Goal: Task Accomplishment & Management: Manage account settings

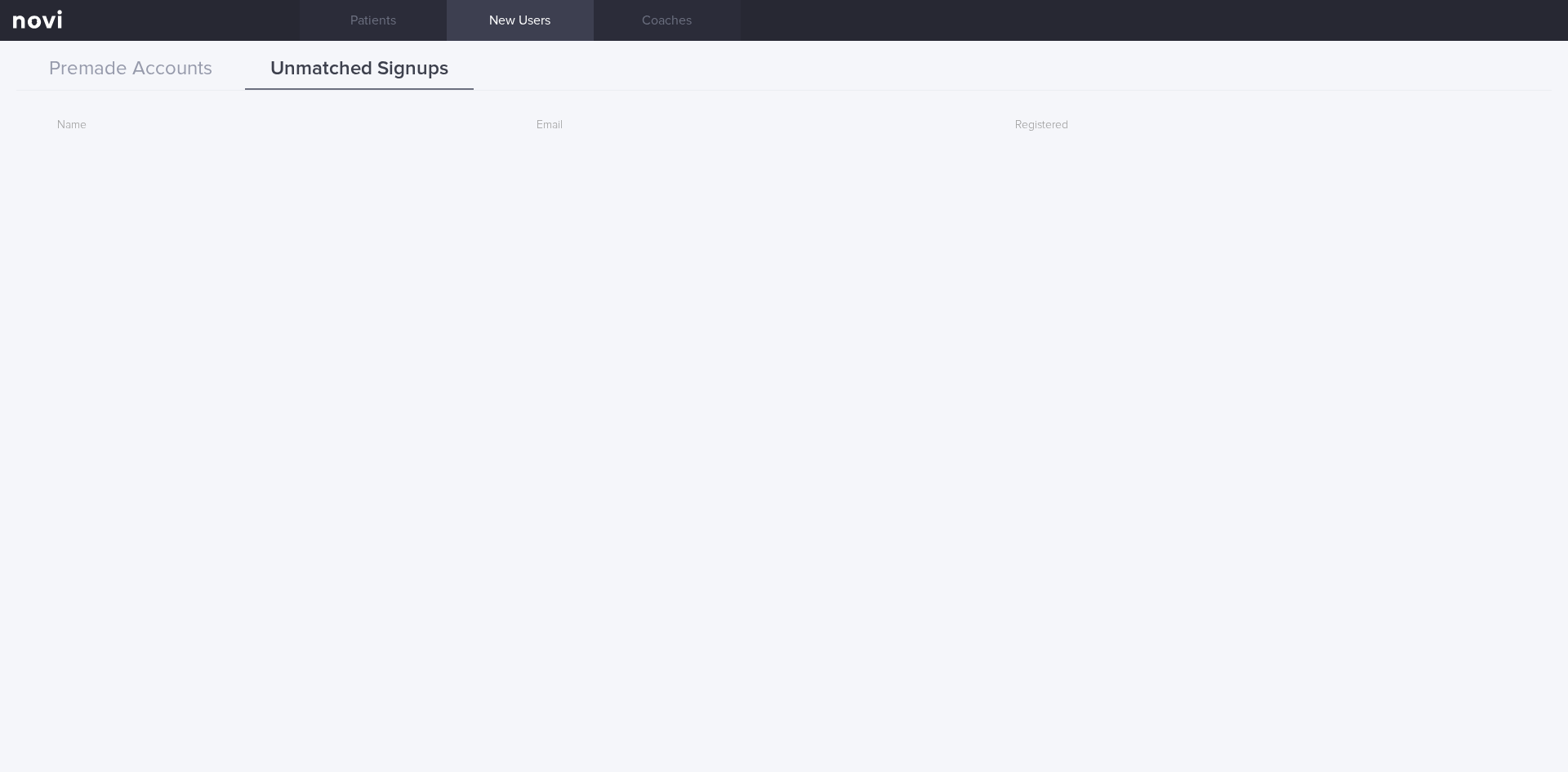
scroll to position [3579, 0]
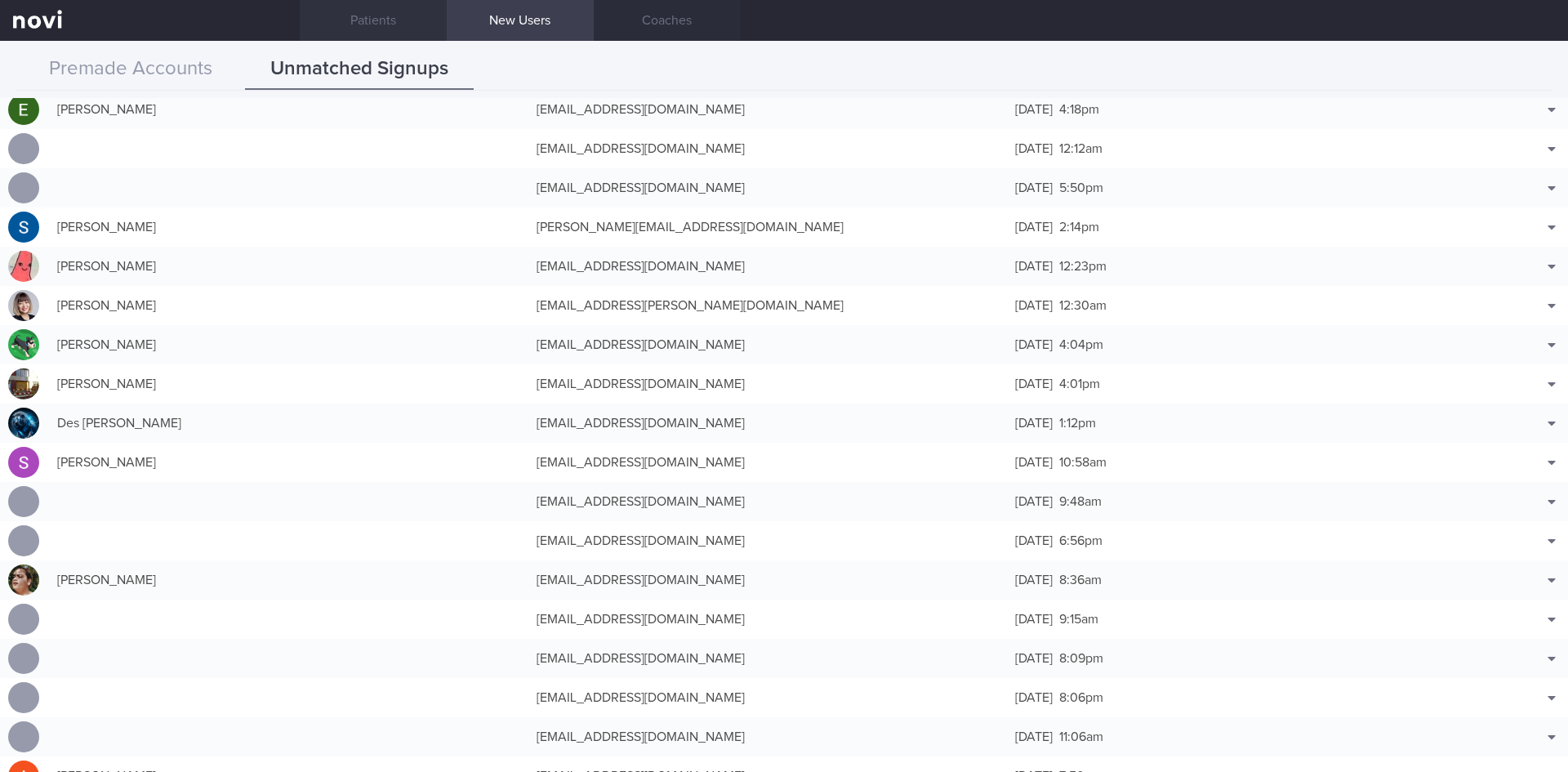
click at [385, 12] on link "Patients" at bounding box center [373, 20] width 147 height 41
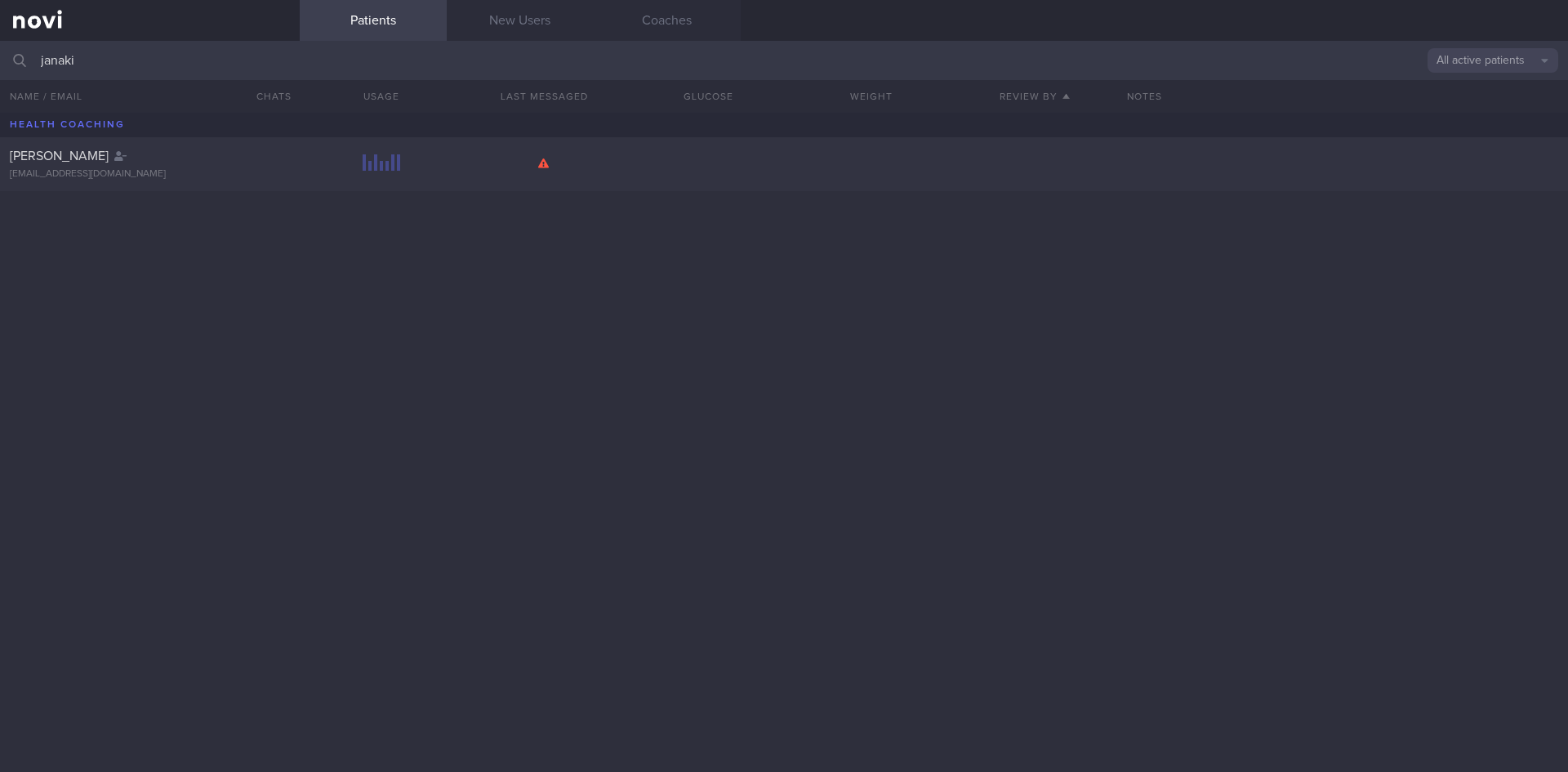
click at [220, 65] on input "janaki" at bounding box center [784, 60] width 1568 height 39
drag, startPoint x: 177, startPoint y: 61, endPoint x: 4, endPoint y: 61, distance: 173.0
click at [4, 61] on div "janaki All active patients Assigned patients All active patients Archived patie…" at bounding box center [784, 60] width 1568 height 39
type input "[PERSON_NAME]"
click at [1472, 70] on button "All active patients" at bounding box center [1493, 60] width 130 height 24
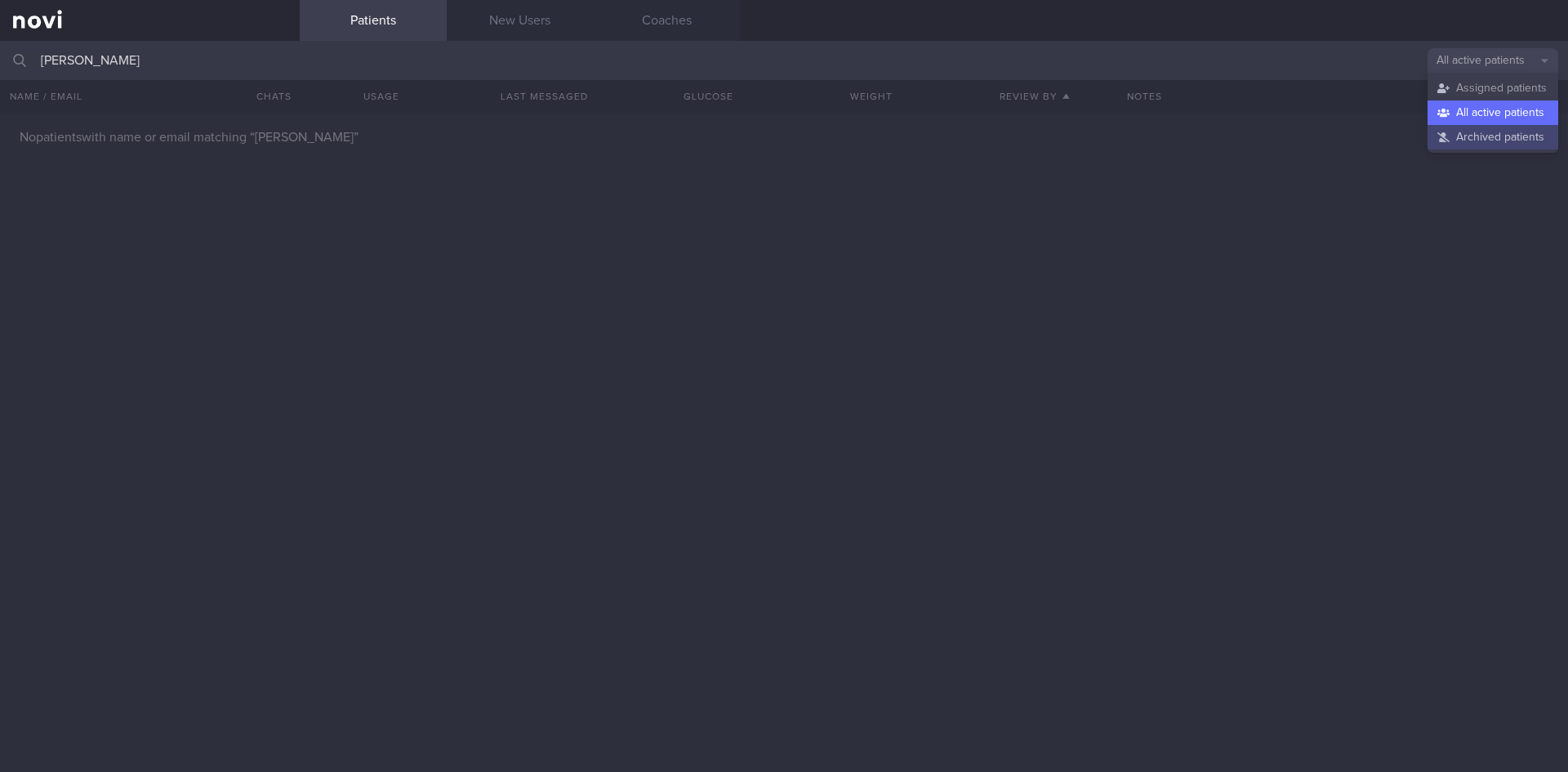
click at [1482, 134] on button "Archived patients" at bounding box center [1493, 137] width 130 height 24
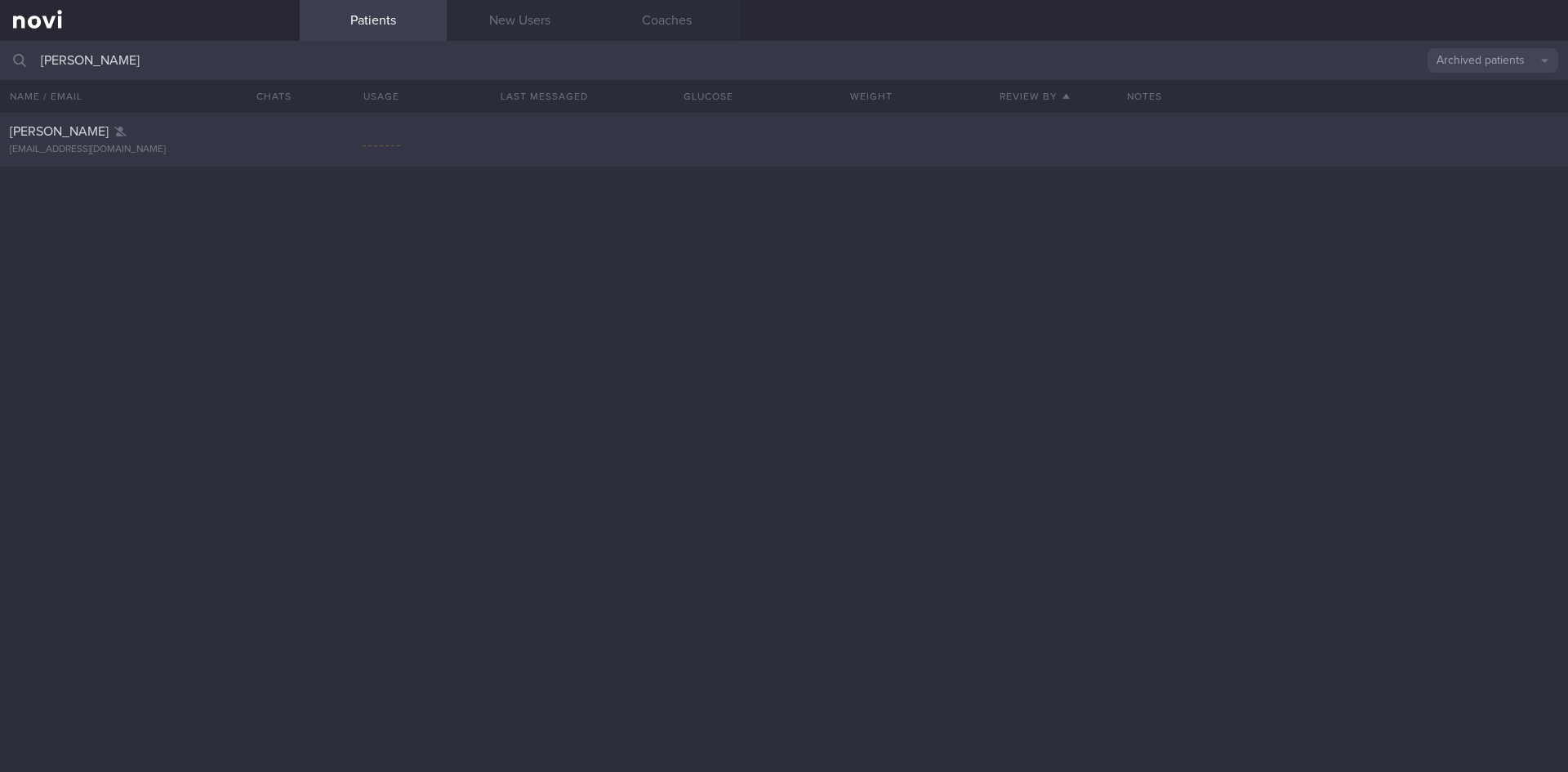
click at [215, 130] on div "[PERSON_NAME]" at bounding box center [148, 132] width 276 height 17
select select "8"
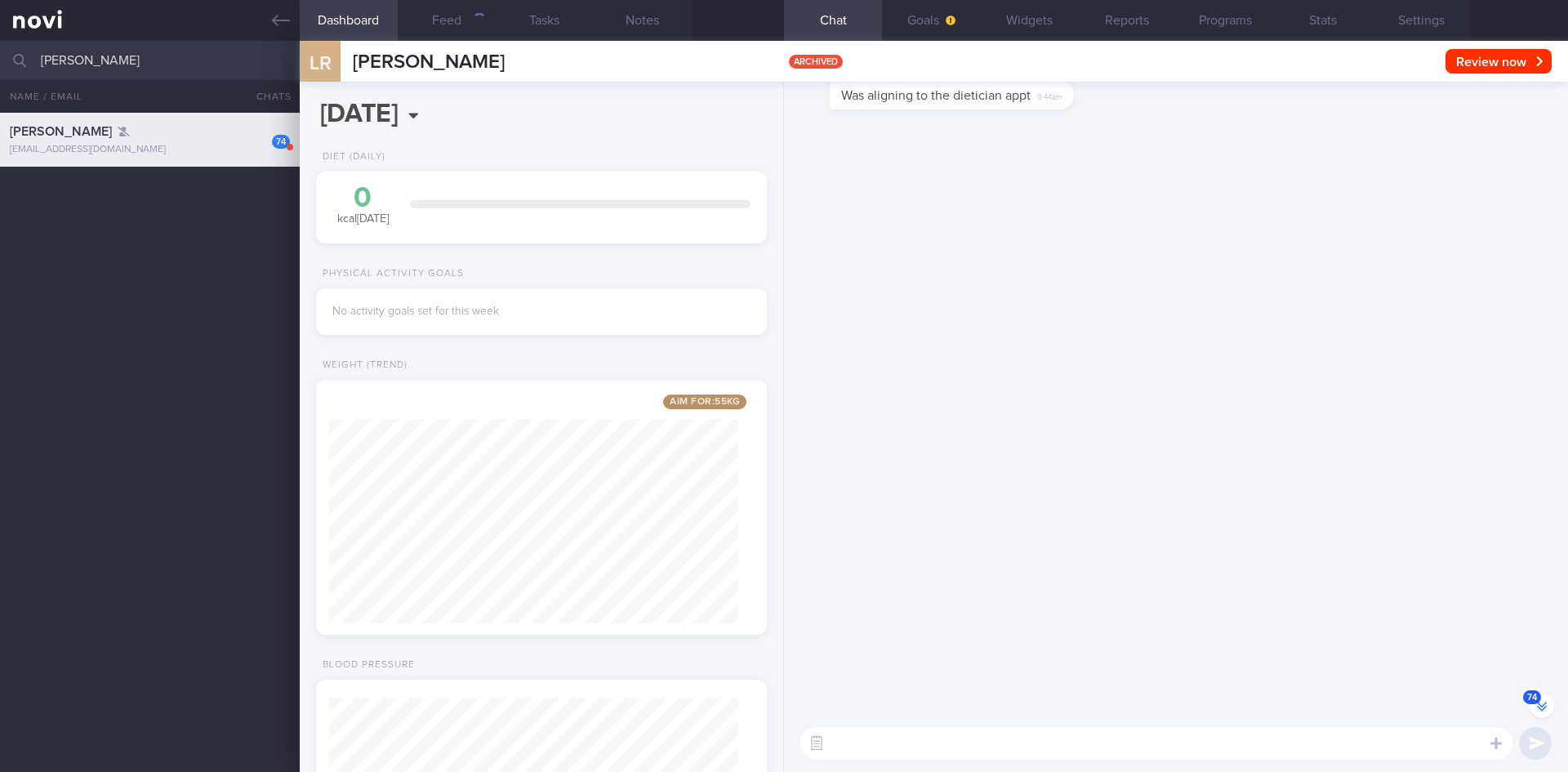
scroll to position [-9797, 0]
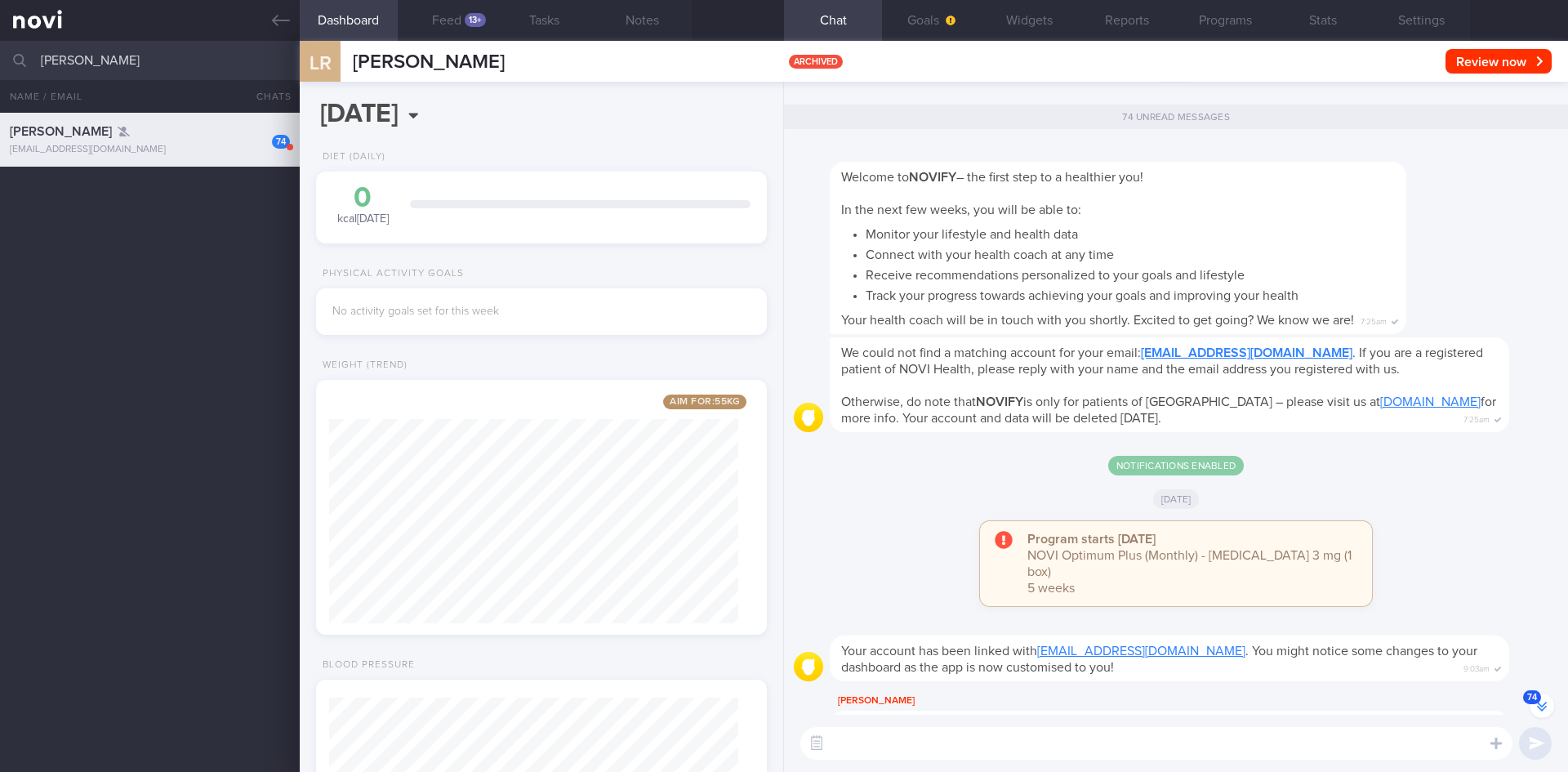
click at [1548, 706] on button "74" at bounding box center [1541, 705] width 24 height 24
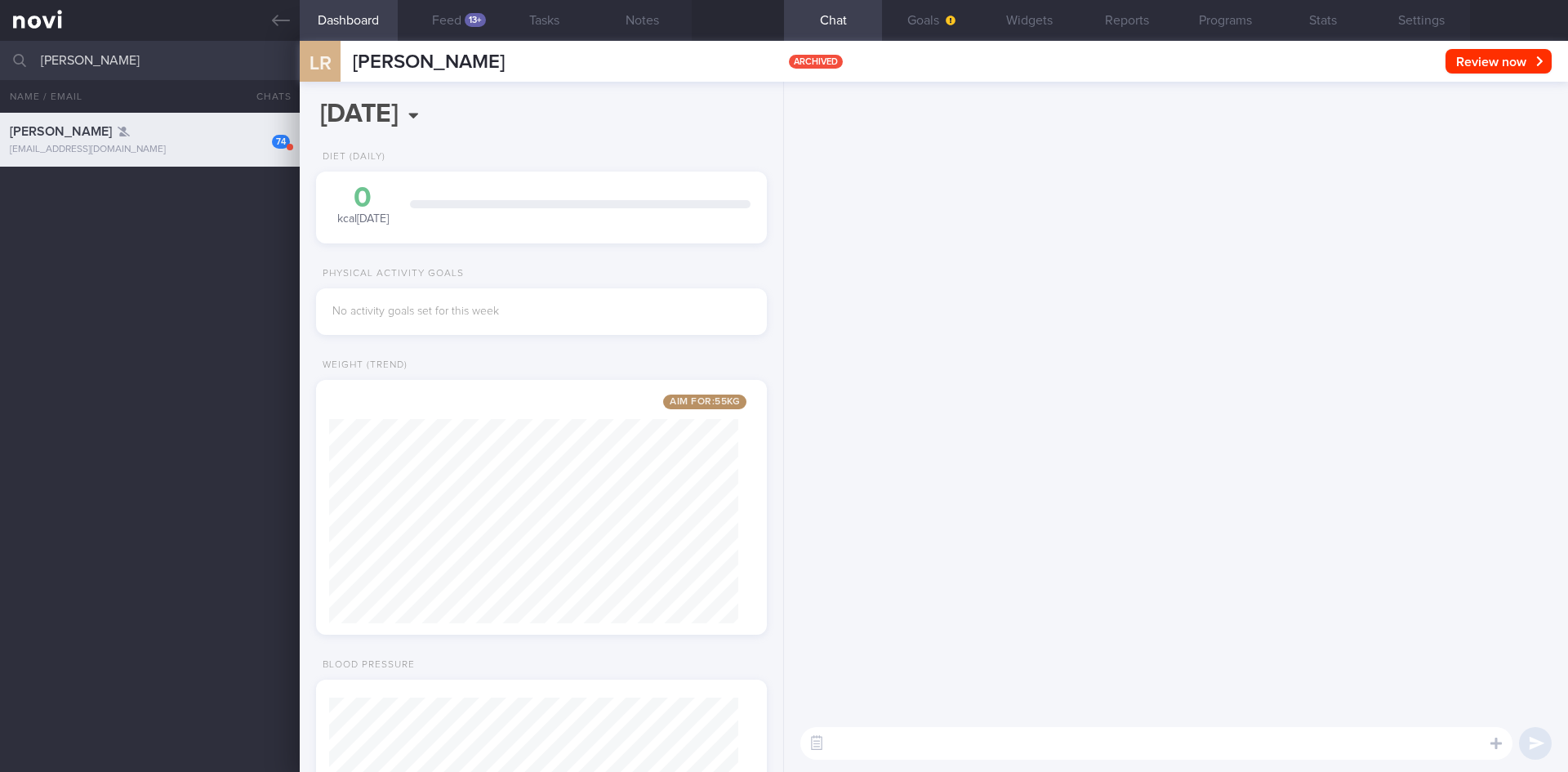
scroll to position [0, 0]
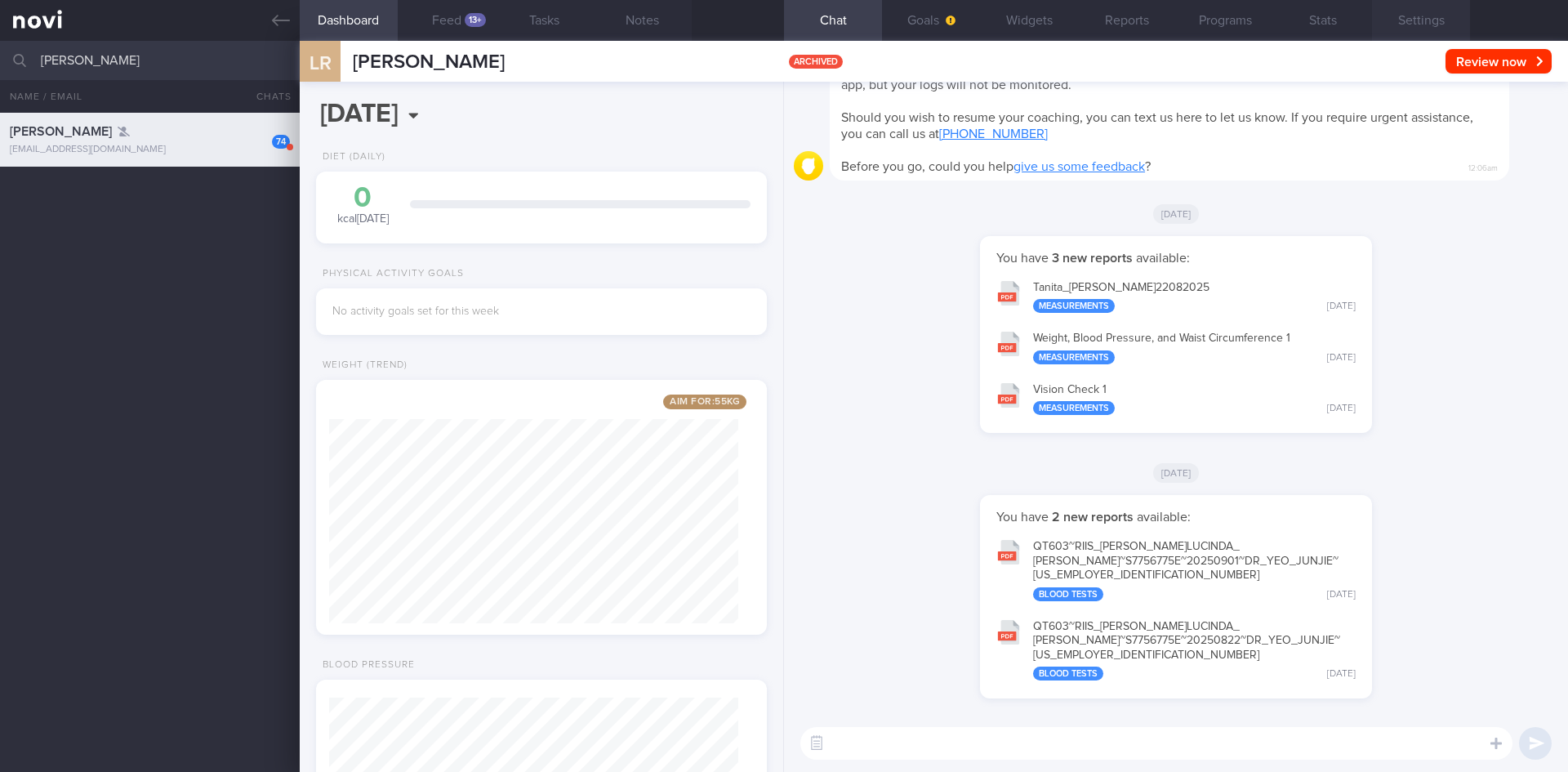
click at [1429, 19] on button "Settings" at bounding box center [1420, 20] width 98 height 41
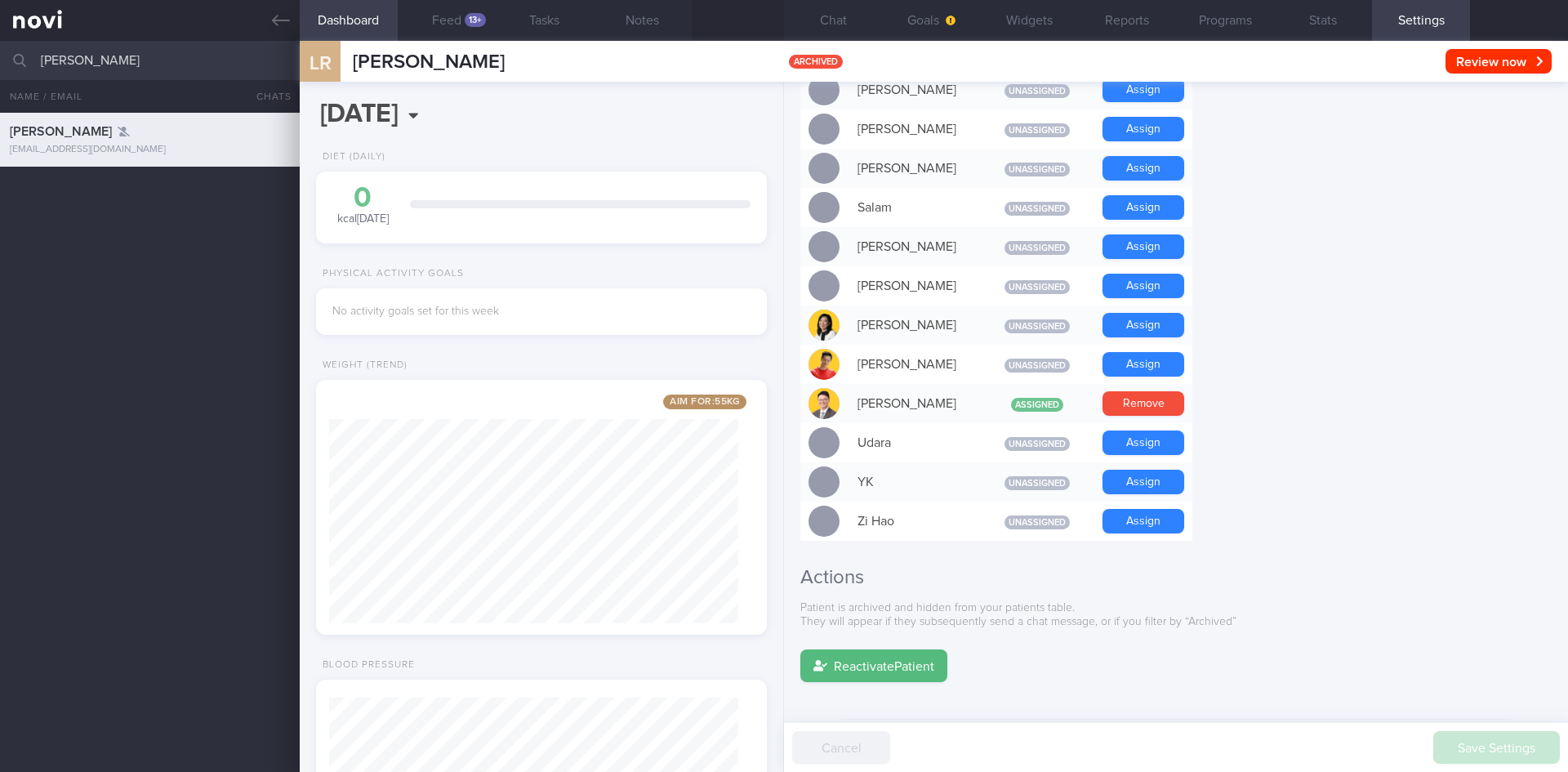
scroll to position [1276, 0]
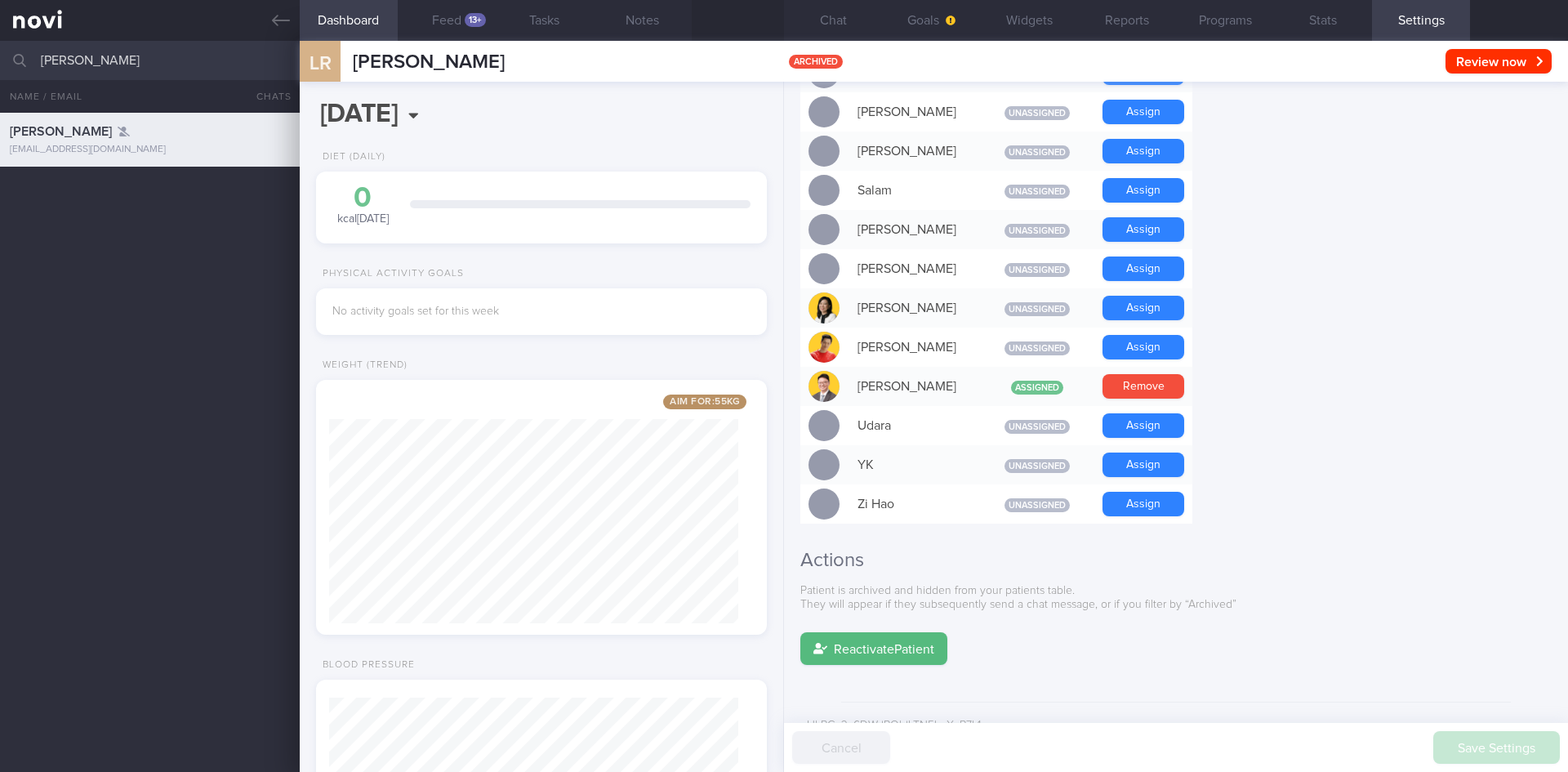
click at [905, 632] on button "Reactivate Patient" at bounding box center [873, 648] width 147 height 33
click at [832, 15] on button "Chat 2" at bounding box center [832, 20] width 98 height 41
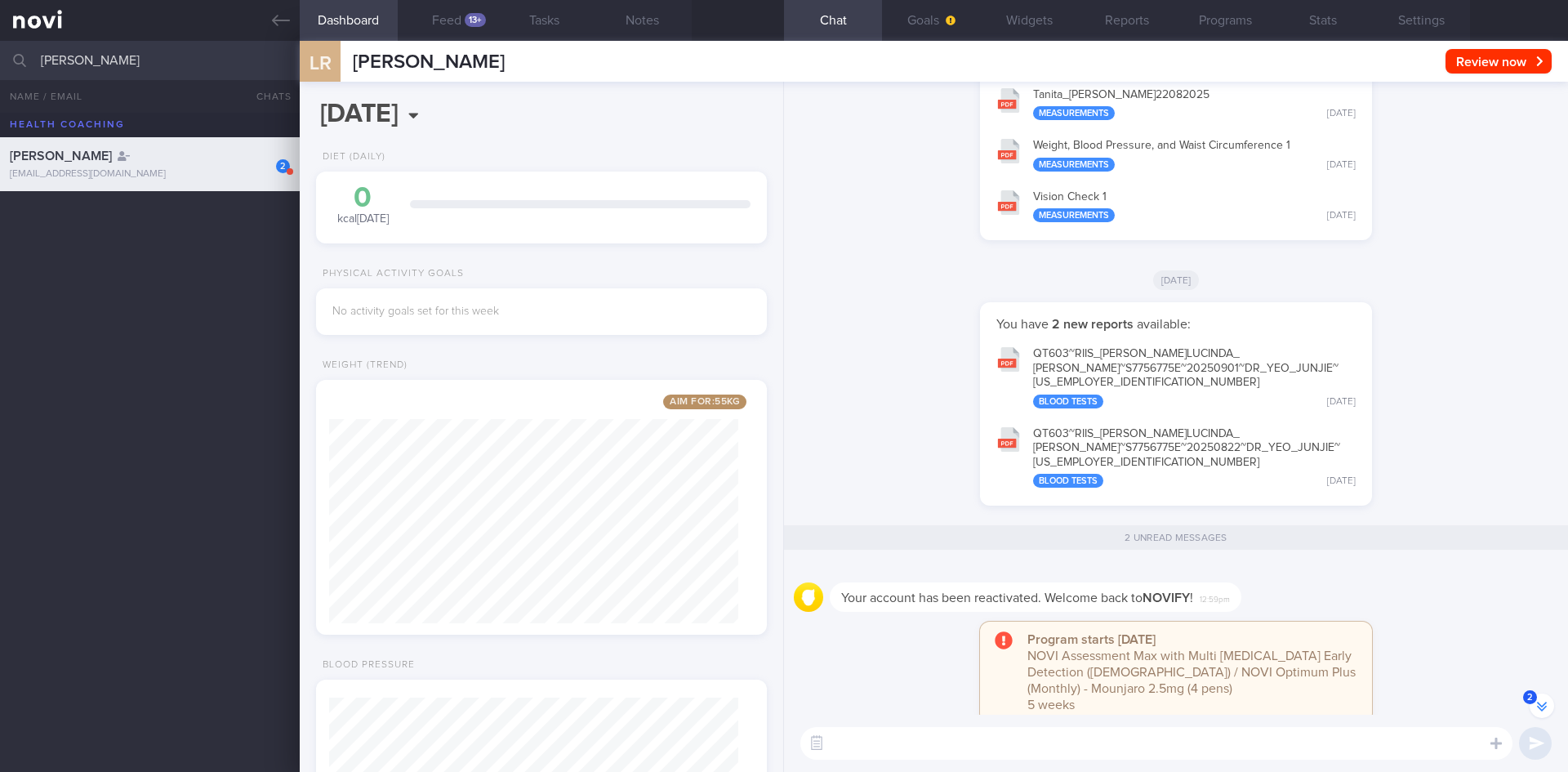
scroll to position [1, 0]
